Goal: Task Accomplishment & Management: Complete application form

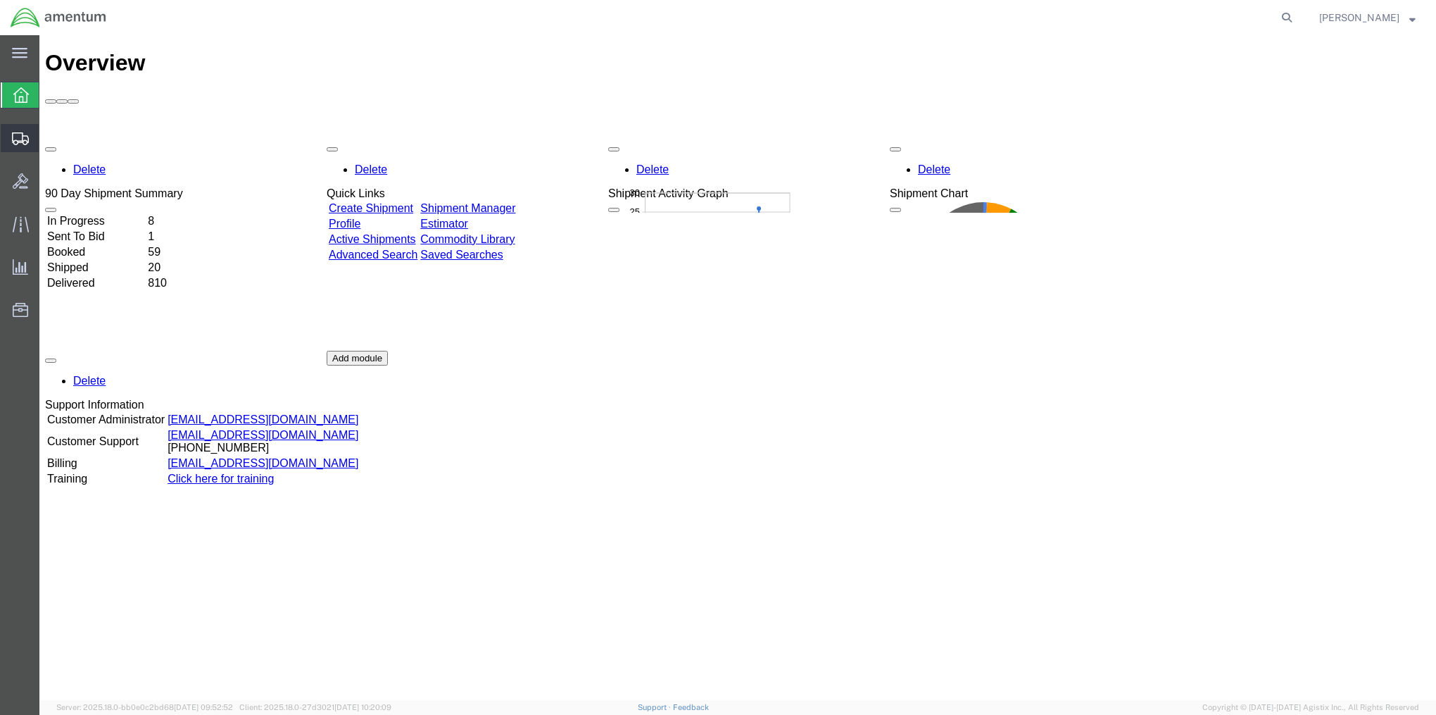
click at [0, 0] on span "Create Shipment" at bounding box center [0, 0] width 0 height 0
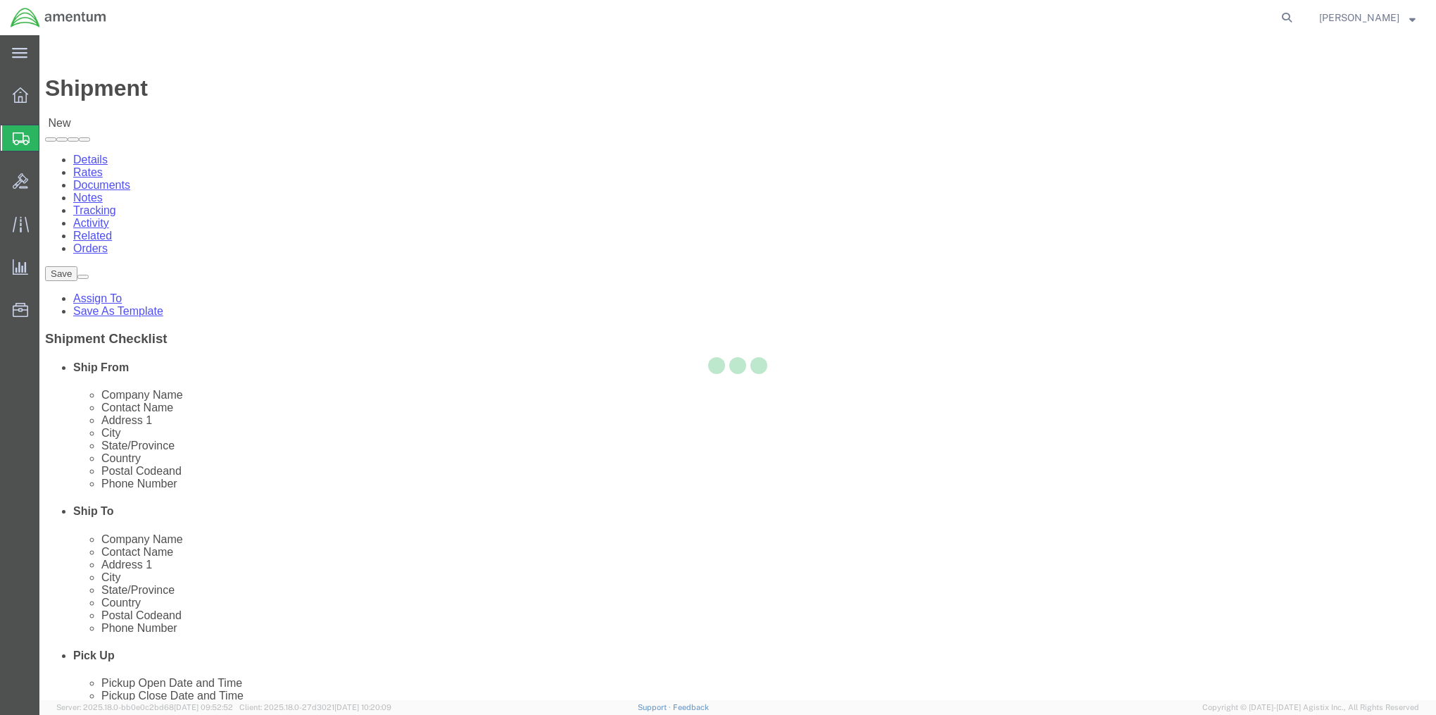
select select
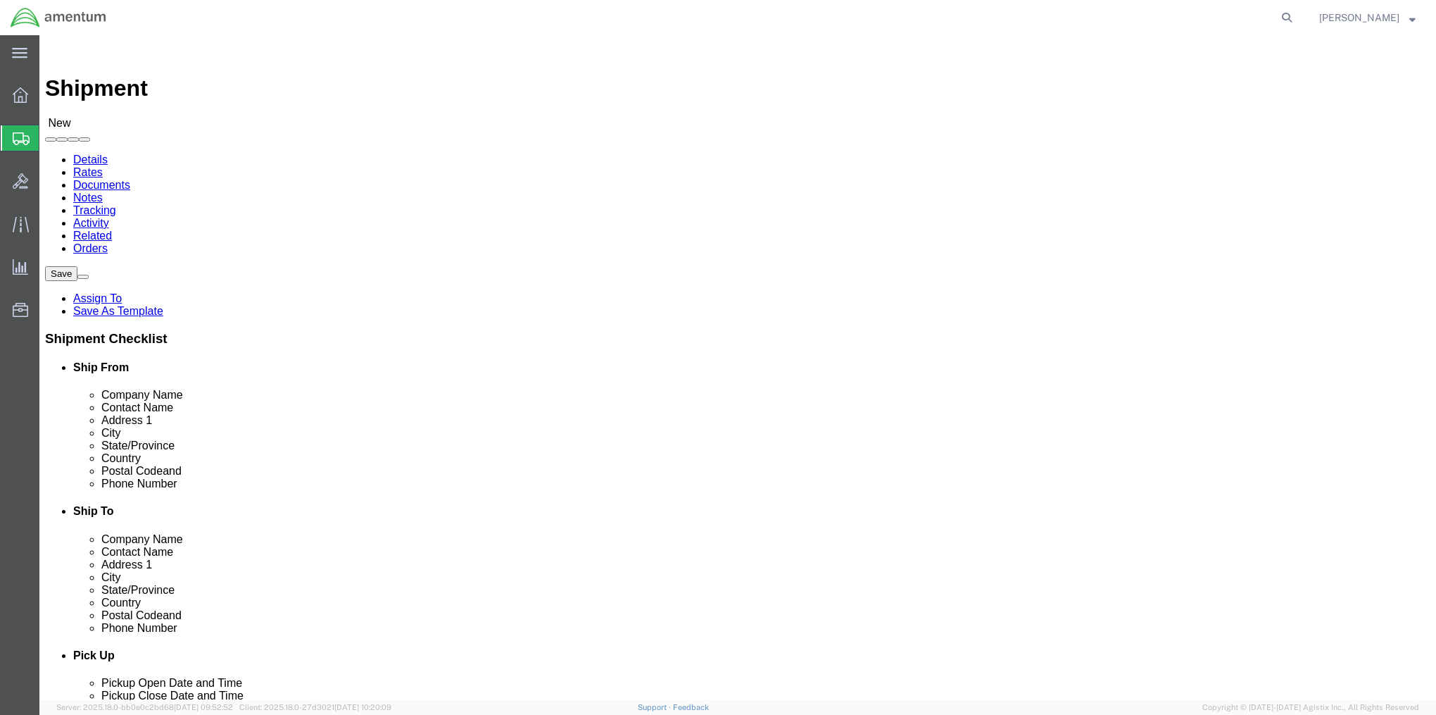
select select "MYPROFILE"
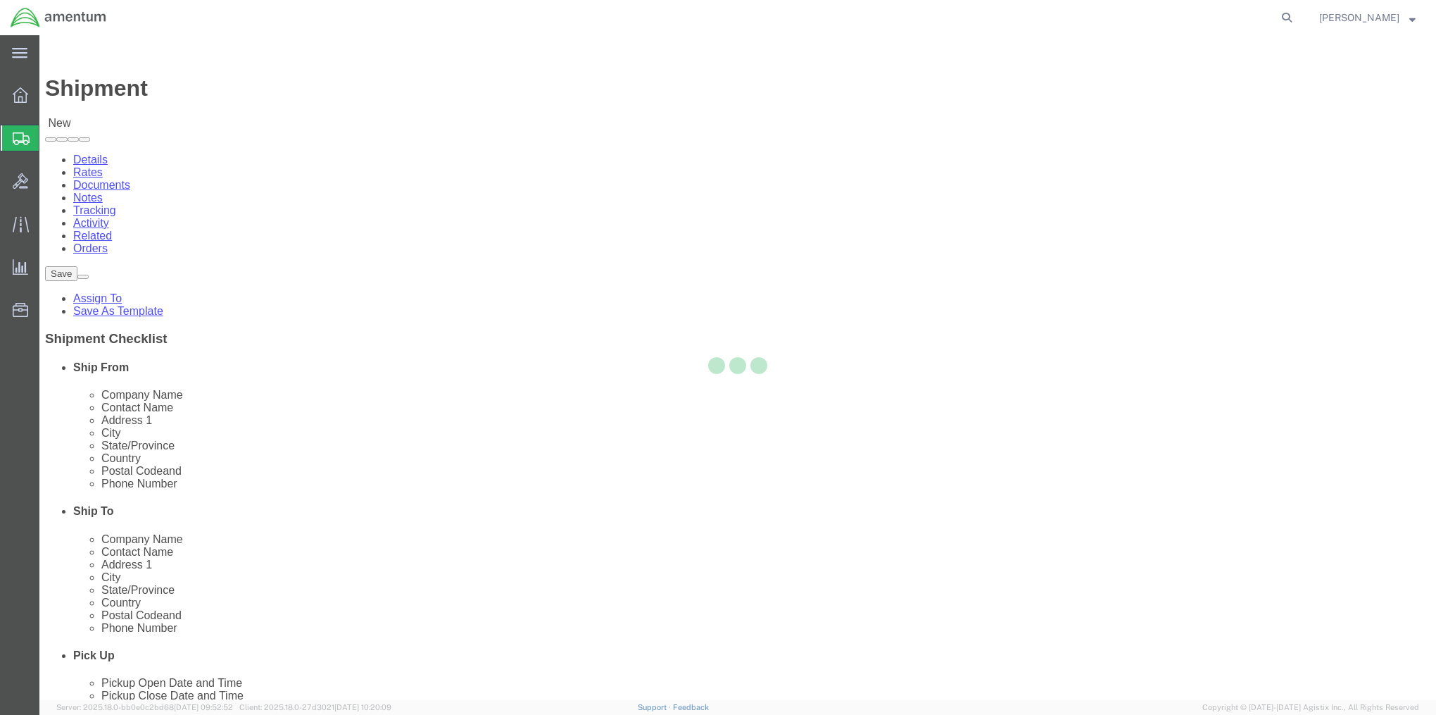
select select "MD"
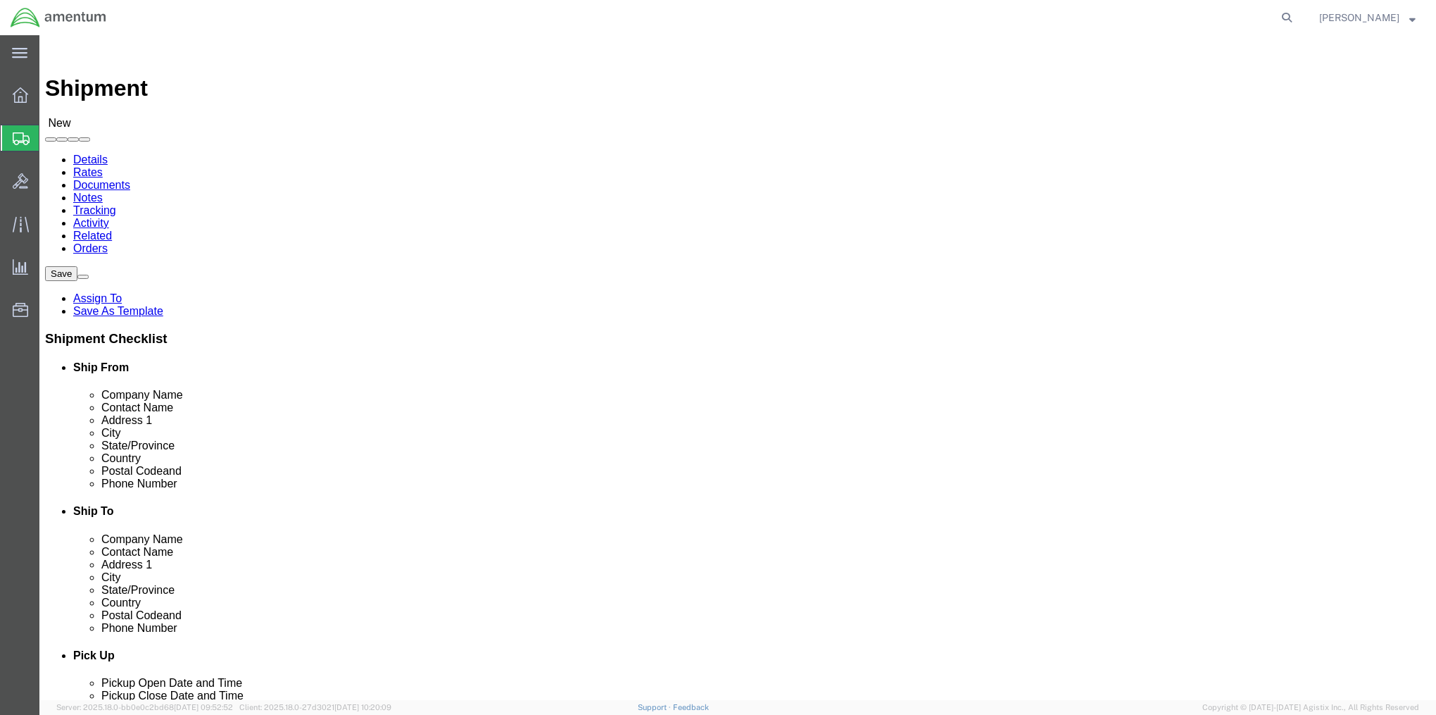
click link "ADDITIONAL INFORMATION"
click input "text"
type input "[PERSON_NAME] Tool SC"
type input "RMA # 24421775"
type input "[STREET_ADDRESS]"
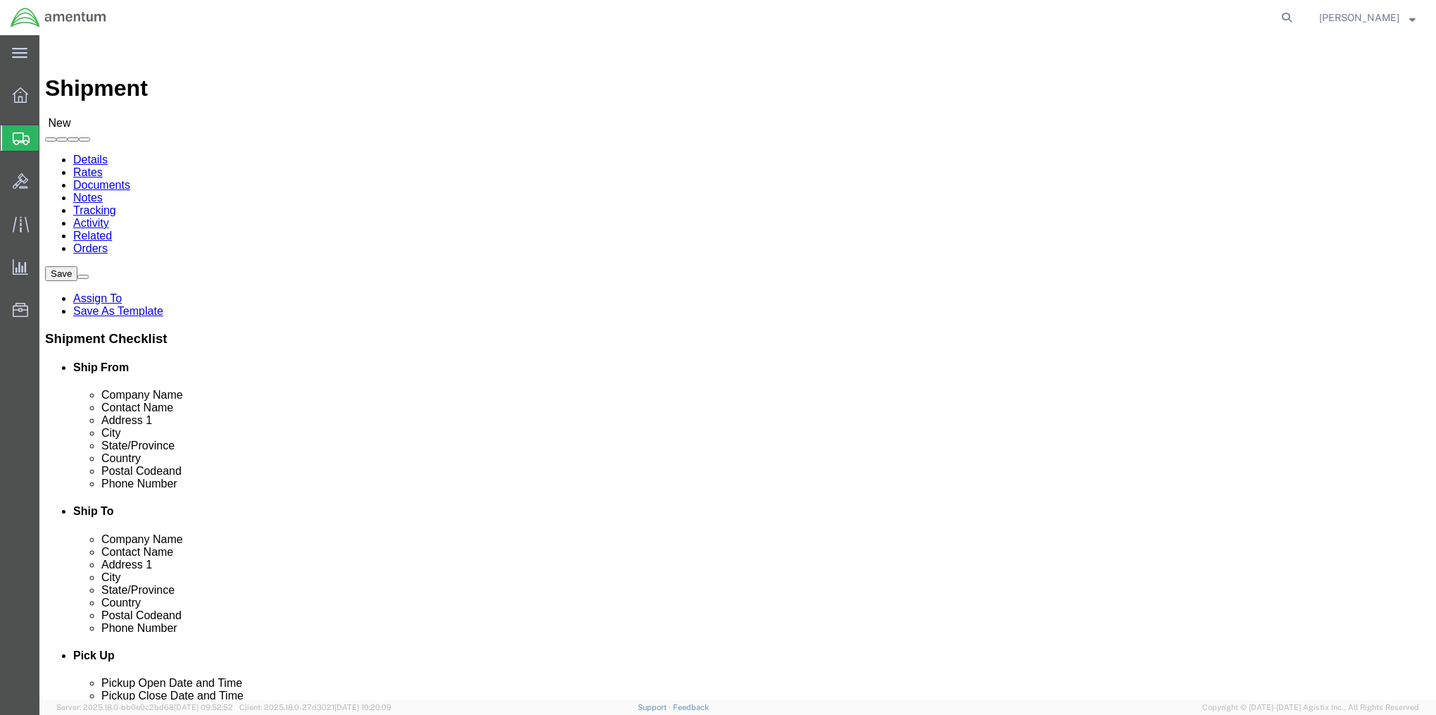
type input "[PERSON_NAME]"
type input "S"
type input "Sou"
type input "29334"
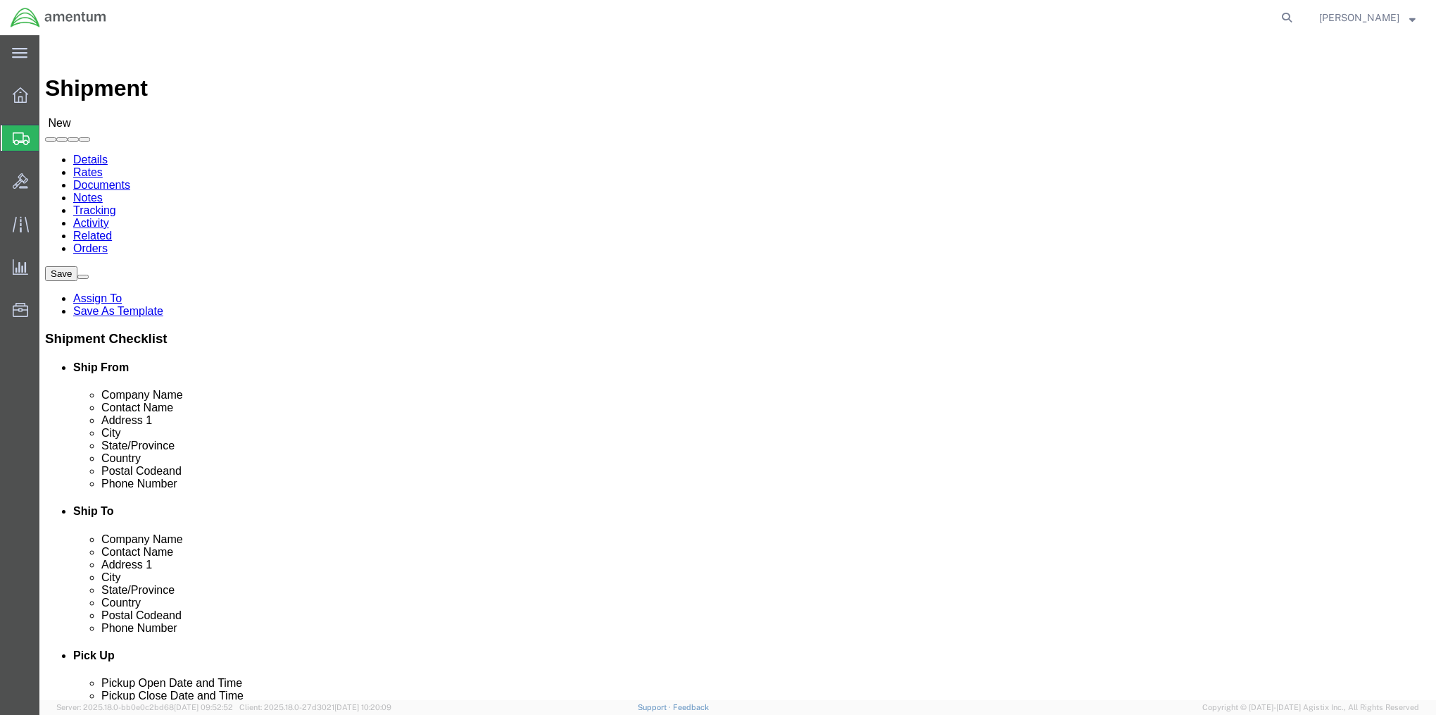
type input "8008388308"
type input "[EMAIL_ADDRESS][PERSON_NAME][DOMAIN_NAME]"
click input "checkbox"
checkbox input "true"
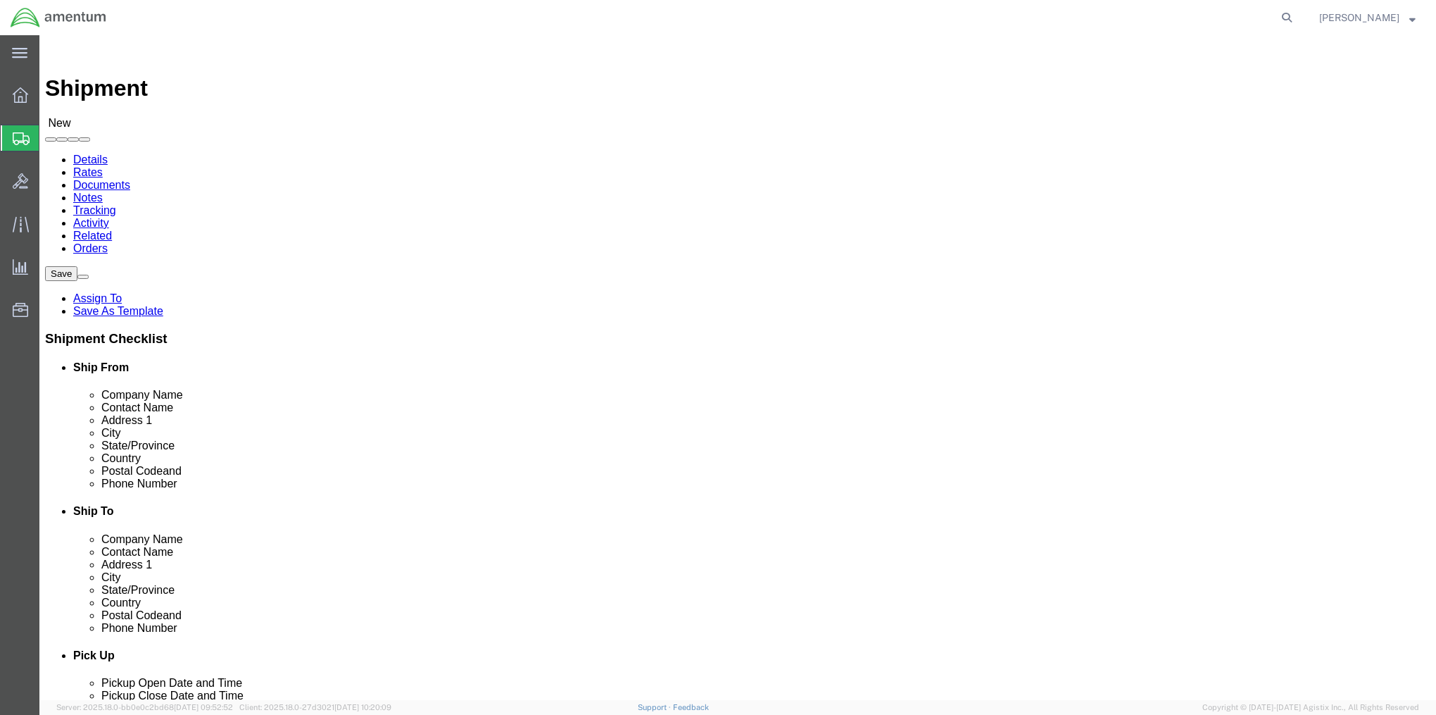
click link "ADDITIONAL INFORMATION"
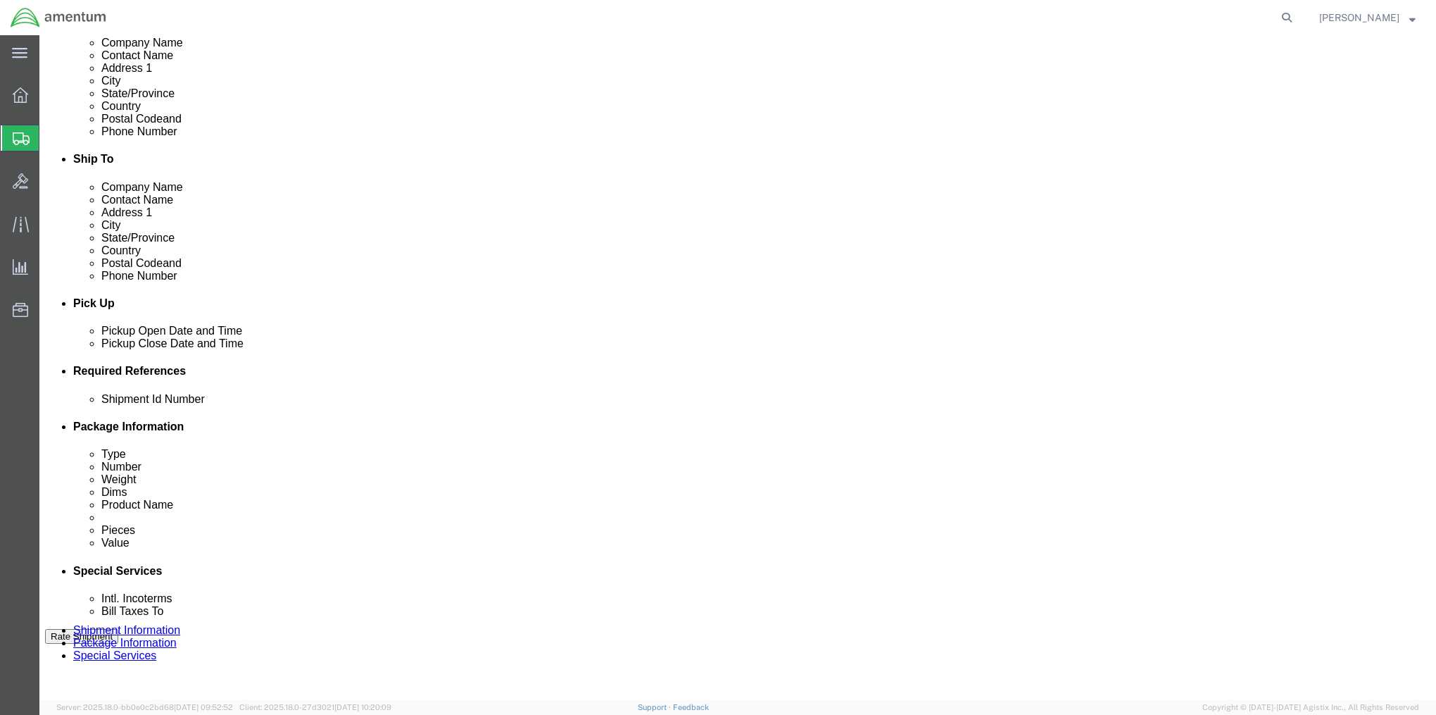
scroll to position [422, 0]
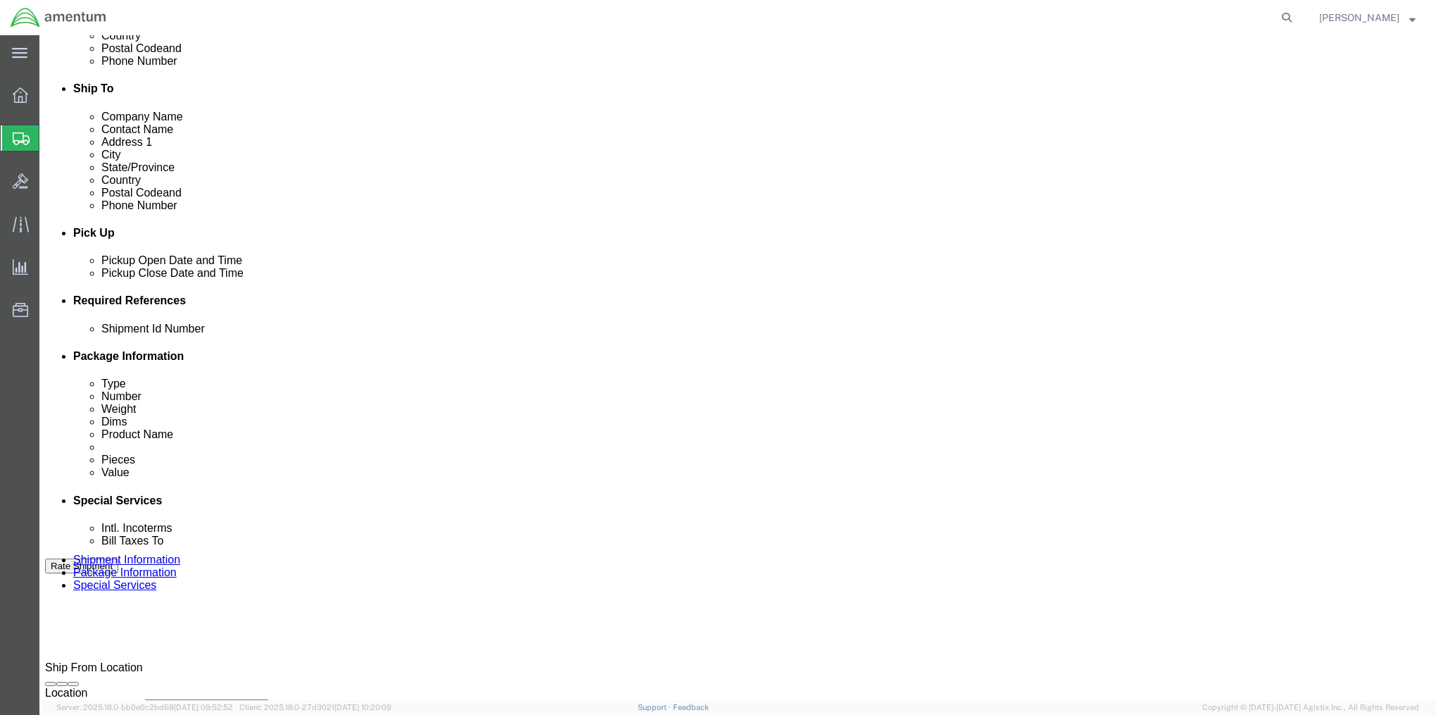
click input "text"
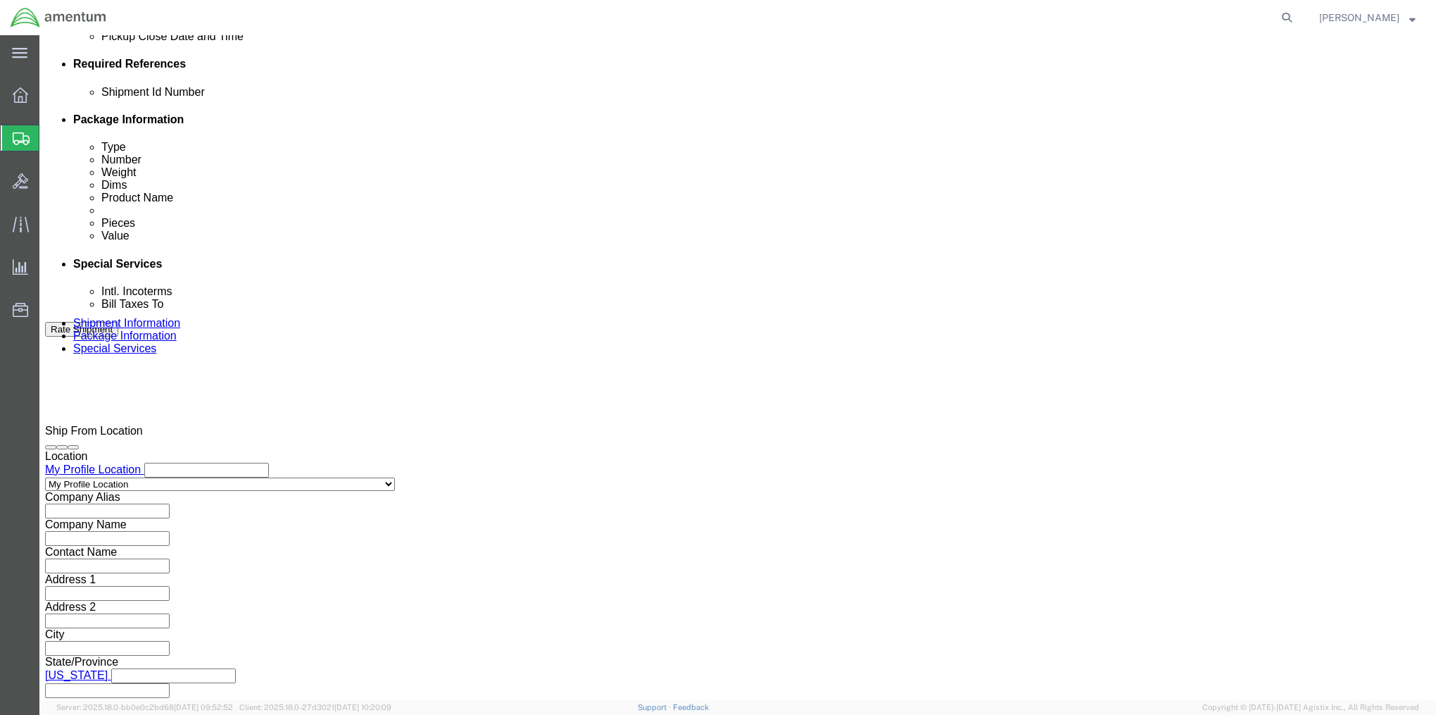
scroll to position [679, 0]
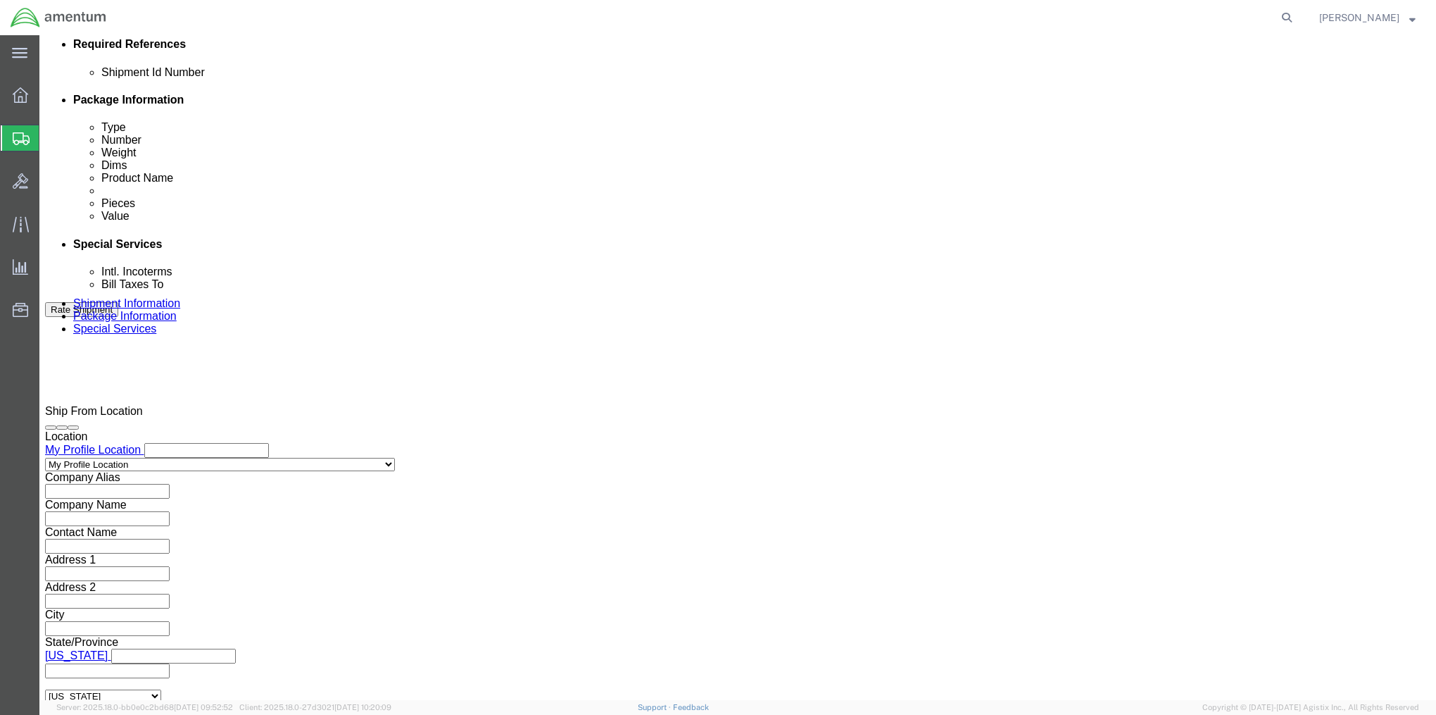
type input "2575.01.02.C.[DATE].EMNS"
click button "Continue"
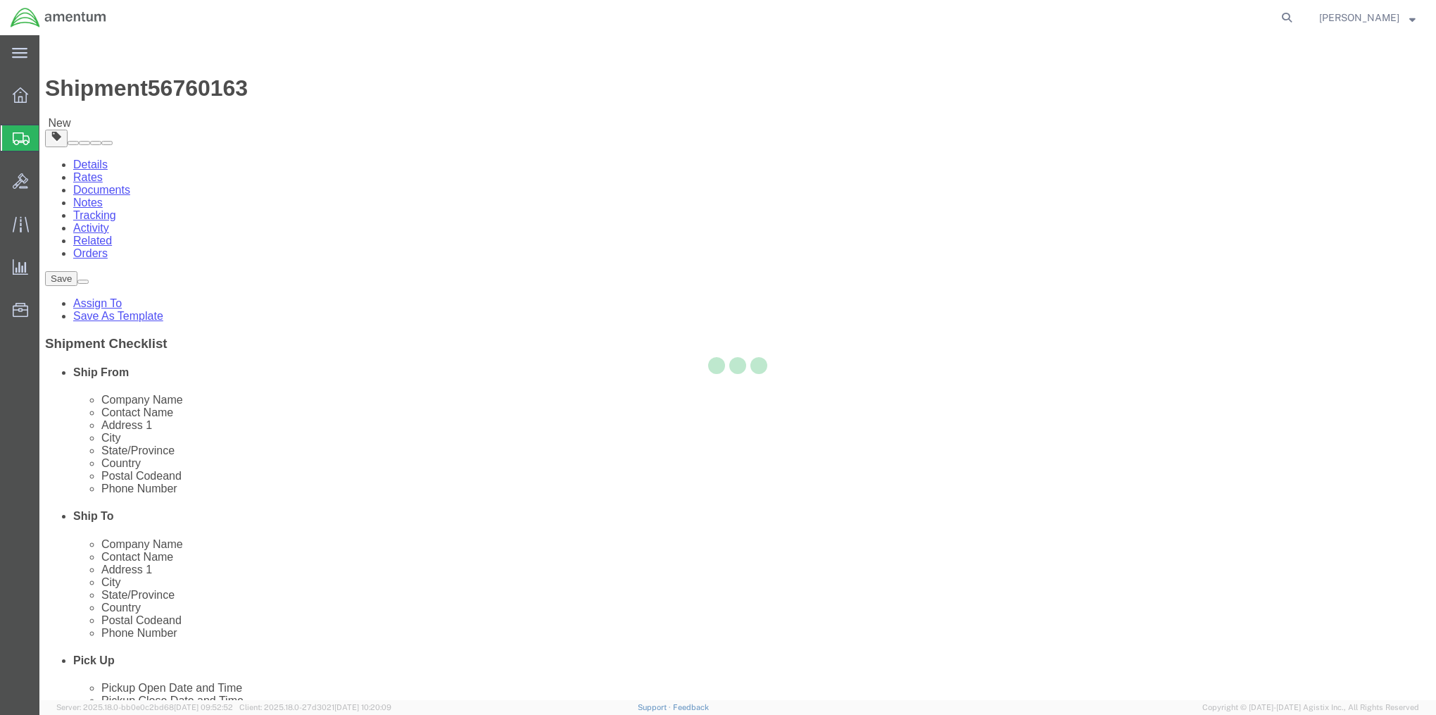
select select "CBOX"
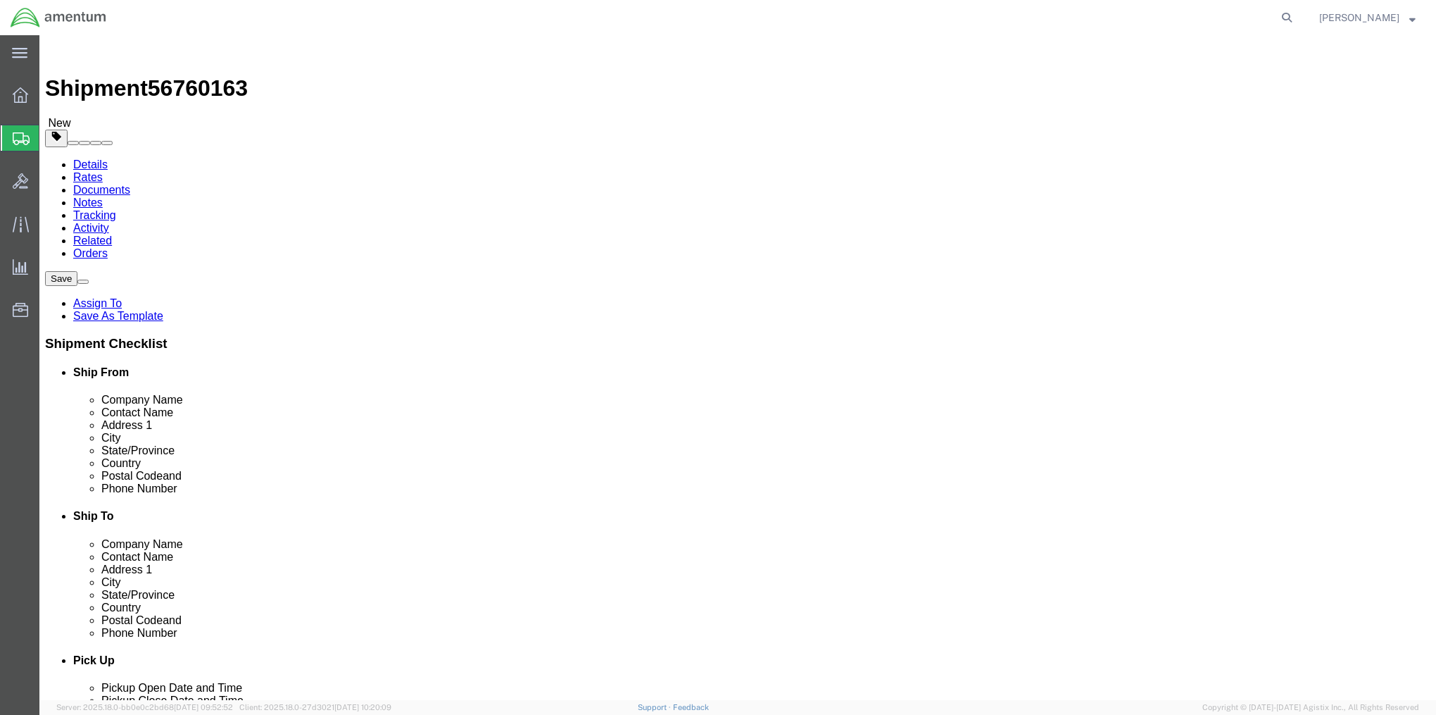
click input "text"
type input "10"
type input "6"
type input "2"
type input "1"
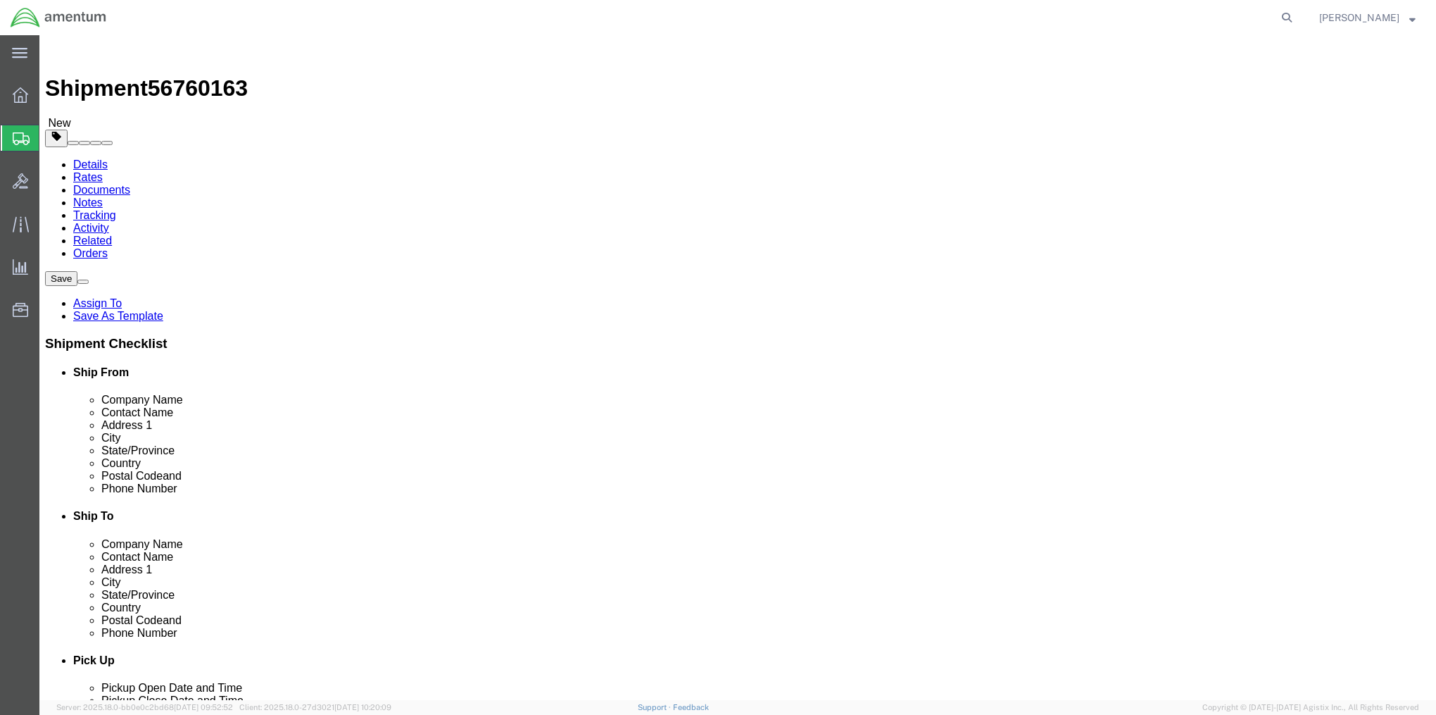
click link "Add Content"
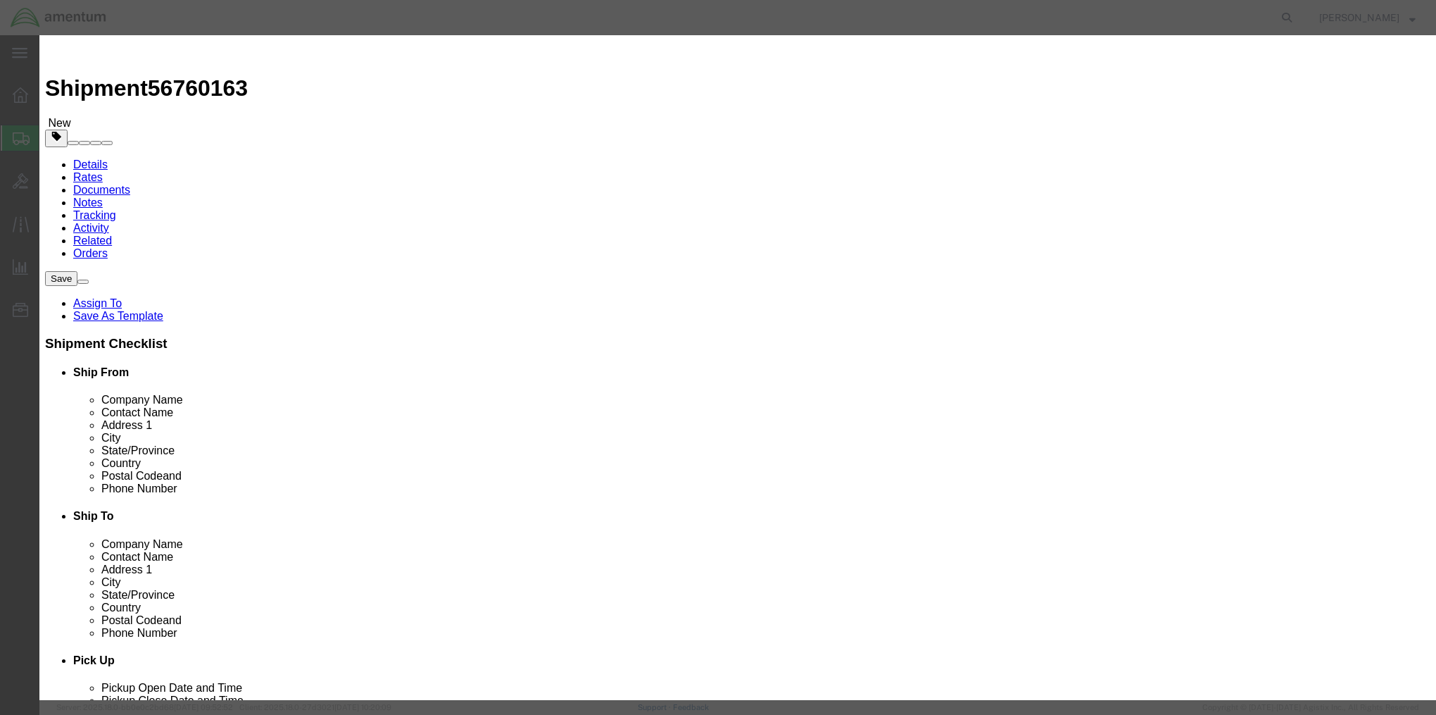
click input "text"
type input "[PHONE_NUMBER]"
type input "7"
type input "949.90"
click button "Save & Close"
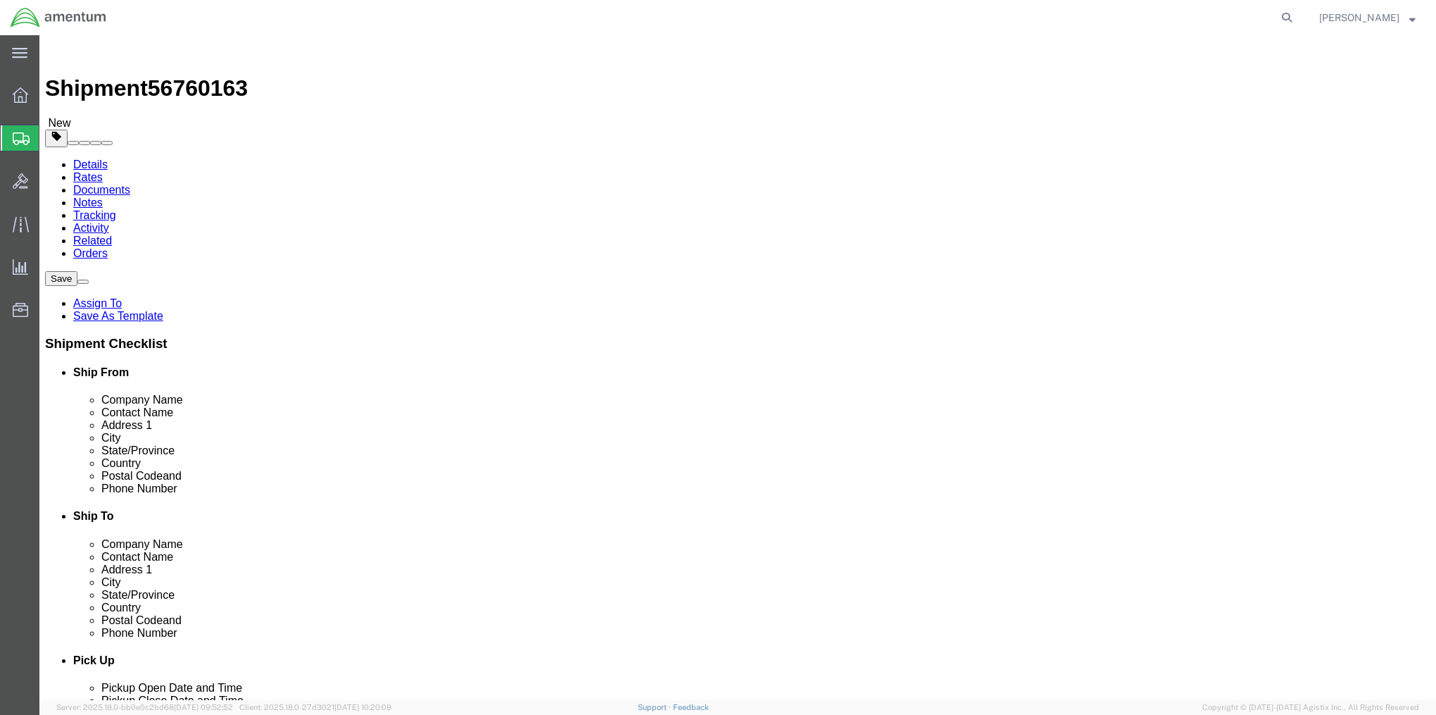
click button "Rate Shipment"
